Goal: Task Accomplishment & Management: Complete application form

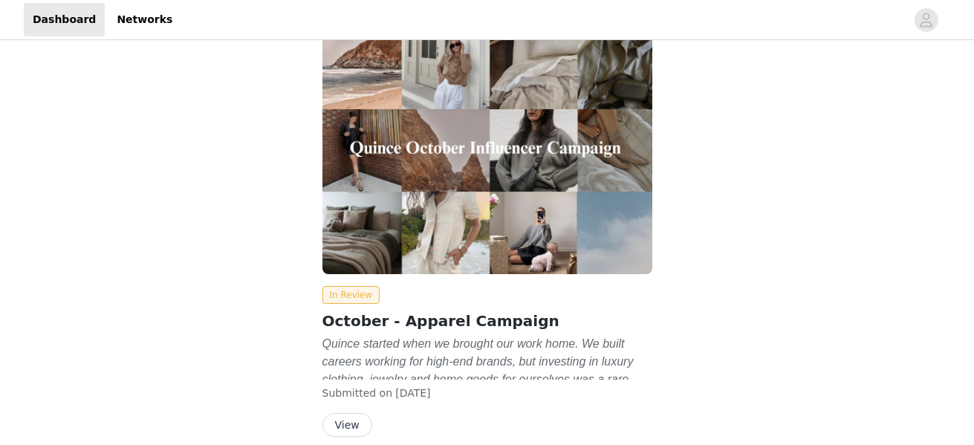
scroll to position [101, 0]
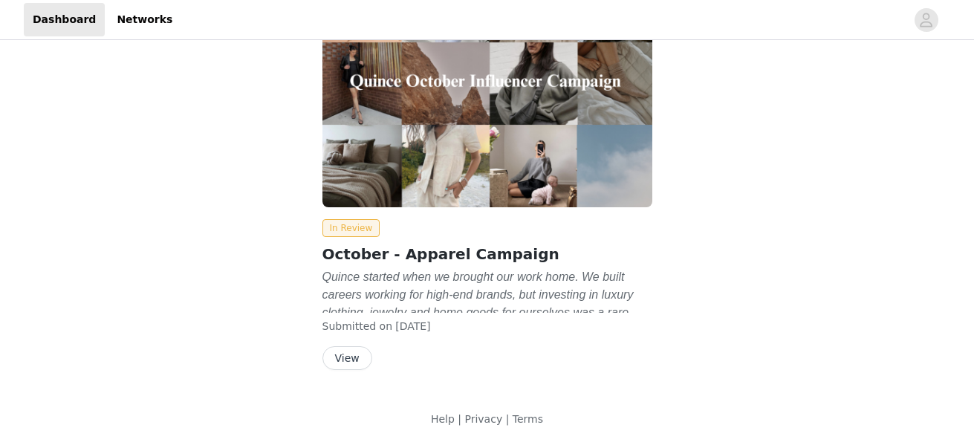
click at [351, 357] on button "View" at bounding box center [347, 358] width 50 height 24
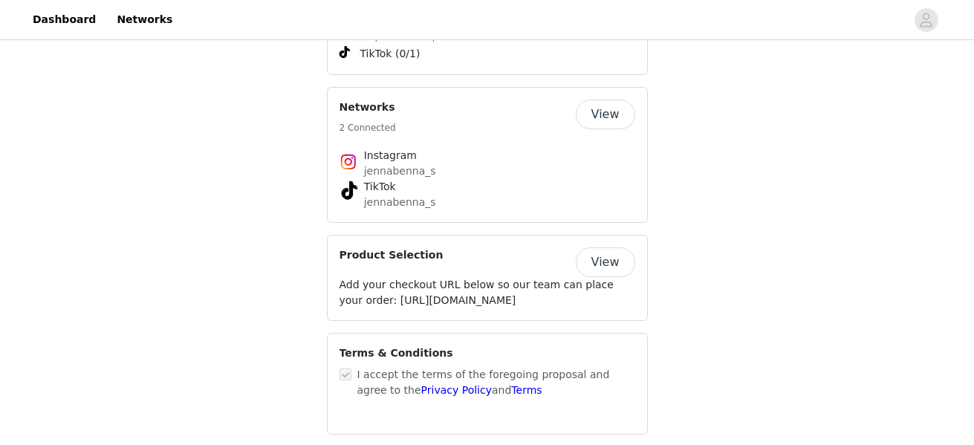
scroll to position [2332, 0]
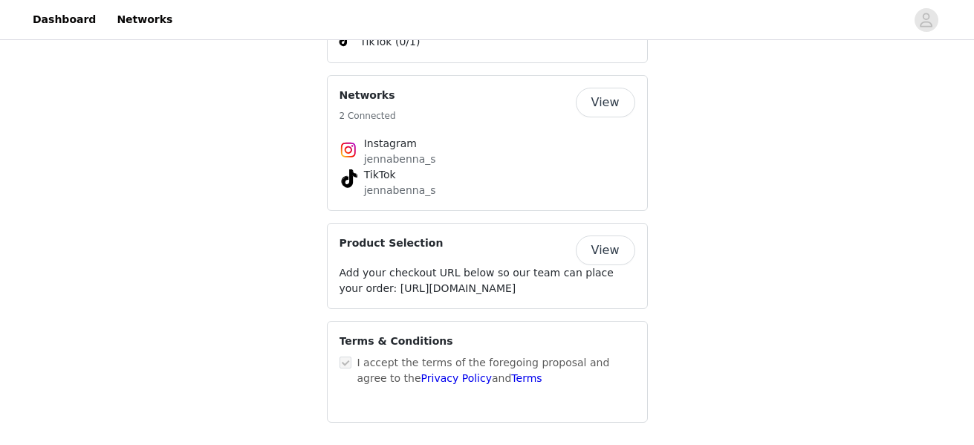
click at [608, 235] on button "View" at bounding box center [605, 250] width 59 height 30
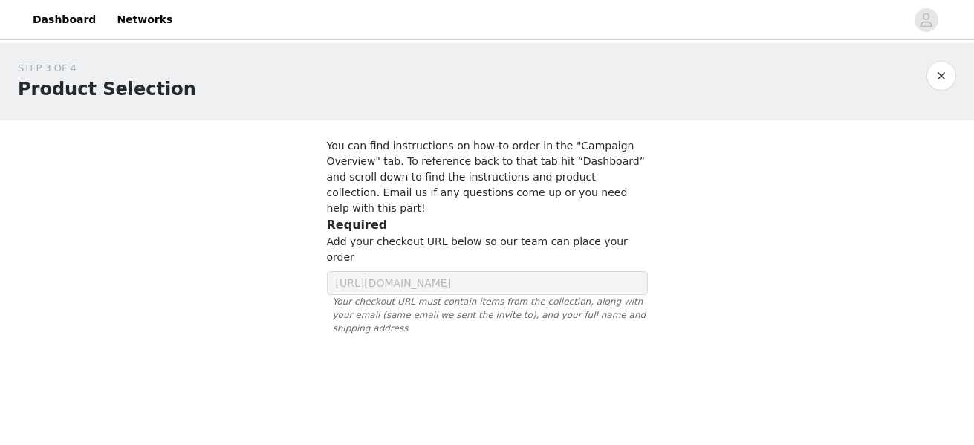
click at [937, 80] on button "button" at bounding box center [941, 76] width 30 height 30
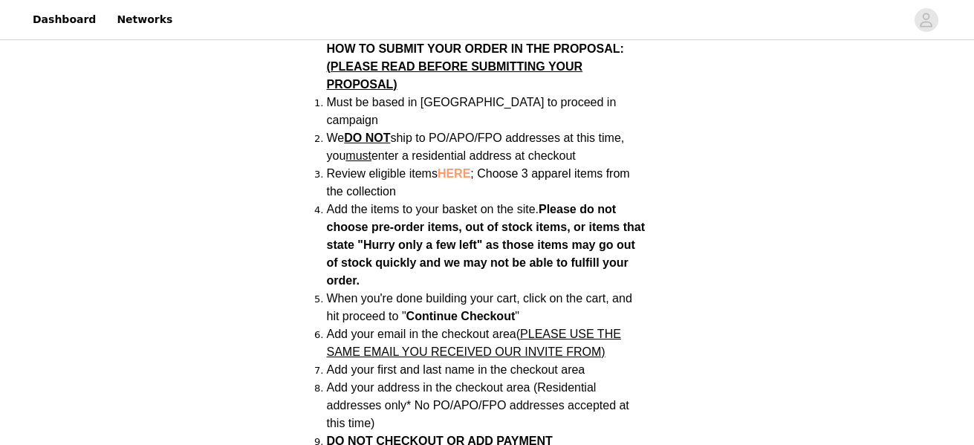
scroll to position [1054, 0]
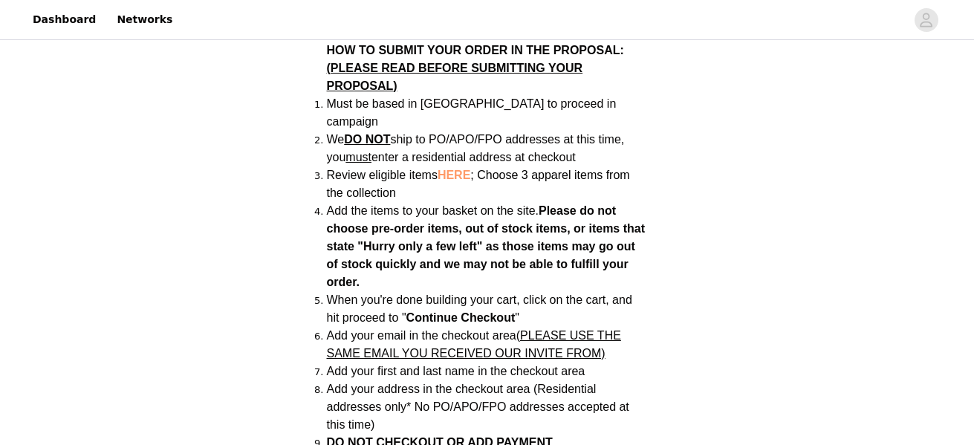
click at [460, 169] on span "HERE" at bounding box center [453, 175] width 33 height 13
